Goal: Find specific page/section: Find specific page/section

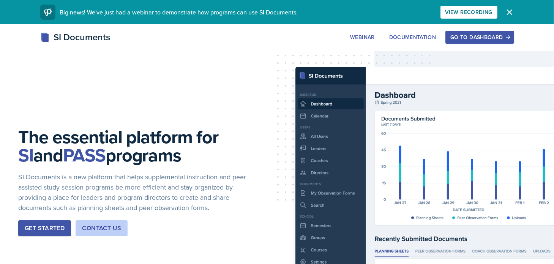
click at [490, 37] on div "Go to Dashboard" at bounding box center [479, 37] width 58 height 6
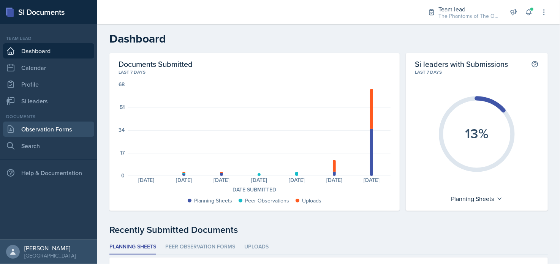
click at [47, 124] on link "Observation Forms" at bounding box center [48, 128] width 91 height 15
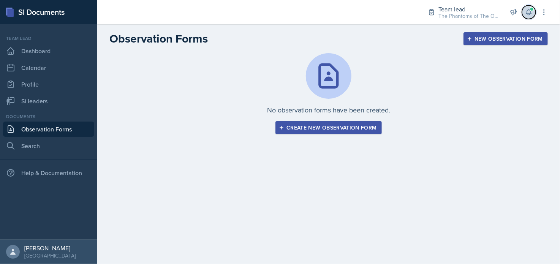
click at [532, 15] on button at bounding box center [529, 12] width 14 height 14
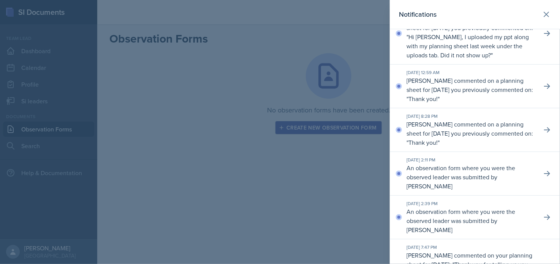
scroll to position [152, 0]
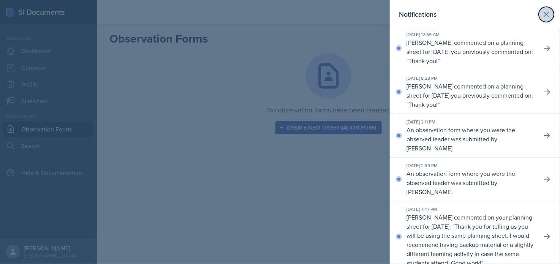
click at [542, 14] on icon at bounding box center [545, 14] width 9 height 9
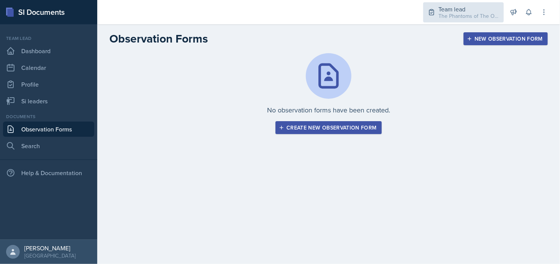
click at [463, 6] on div "Team lead" at bounding box center [468, 9] width 61 height 9
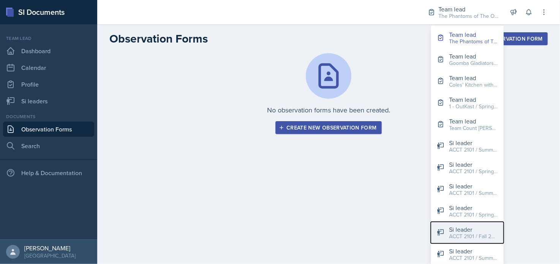
click at [475, 229] on div "Si leader" at bounding box center [473, 229] width 49 height 9
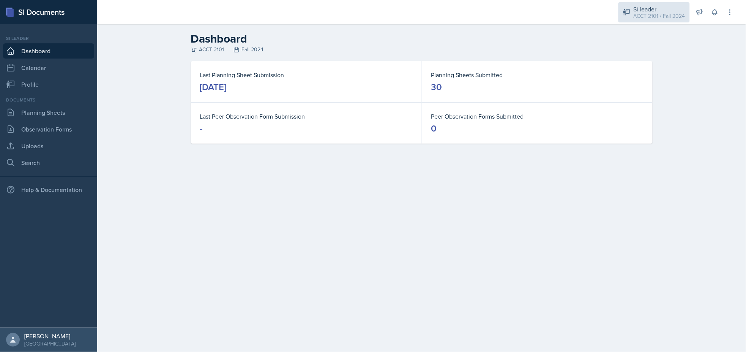
click at [553, 12] on div "ACCT 2101 / Fall 2024" at bounding box center [660, 16] width 52 height 8
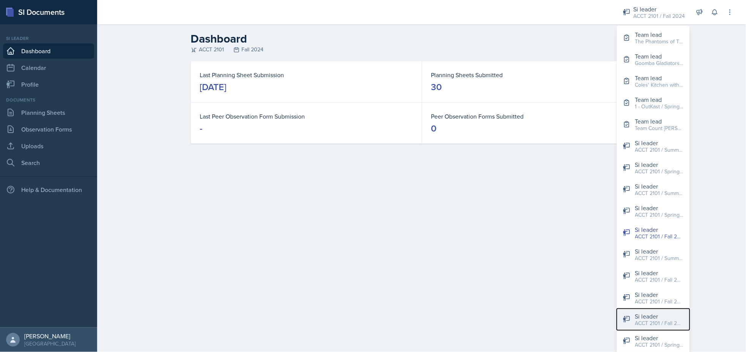
click at [553, 263] on div "Si leader" at bounding box center [659, 315] width 49 height 9
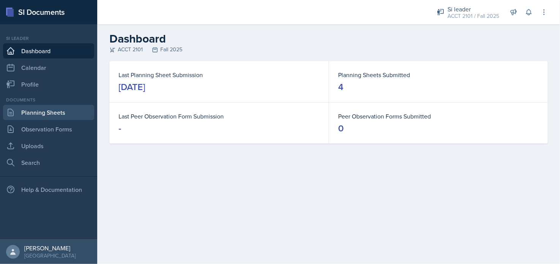
click at [52, 114] on link "Planning Sheets" at bounding box center [48, 112] width 91 height 15
